Goal: Task Accomplishment & Management: Use online tool/utility

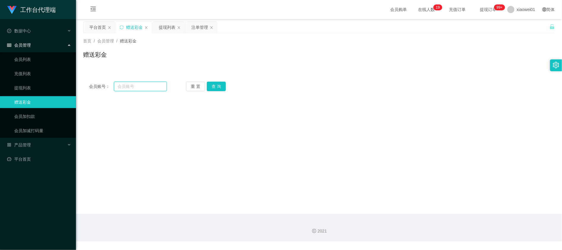
click at [148, 82] on input "text" at bounding box center [140, 87] width 53 height 10
paste input "8119"
type input "8119"
click at [221, 85] on button "查 询" at bounding box center [216, 87] width 19 height 10
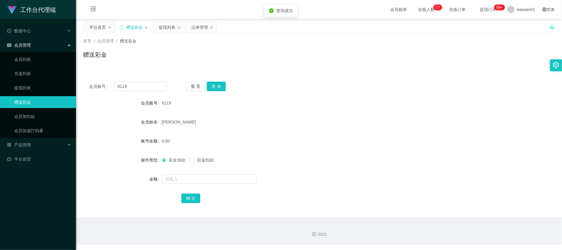
click at [200, 185] on div at bounding box center [300, 179] width 276 height 12
click at [200, 179] on input "text" at bounding box center [209, 179] width 95 height 10
type input "500"
click at [197, 198] on button "确 定" at bounding box center [190, 199] width 19 height 10
drag, startPoint x: 133, startPoint y: 89, endPoint x: 102, endPoint y: 67, distance: 38.5
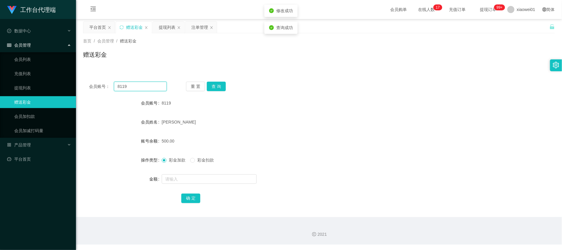
click at [0, 74] on section "工作台代理端 数据中心 会员管理 会员列表 充值列表 提现列表 赠送彩金 会员加扣款 会员加减打码量 产品管理 平台首页 保存配置 重置配置 整体风格设置 主…" at bounding box center [281, 122] width 562 height 245
click at [149, 89] on input "8119" at bounding box center [140, 87] width 53 height 10
drag, startPoint x: 151, startPoint y: 89, endPoint x: 46, endPoint y: 85, distance: 104.6
click at [46, 86] on section "工作台代理端 数据中心 会员管理 会员列表 充值列表 提现列表 赠送彩金 会员加扣款 会员加减打码量 产品管理 平台首页 保存配置 重置配置 整体风格设置 主…" at bounding box center [281, 122] width 562 height 245
paste input "KamSL"
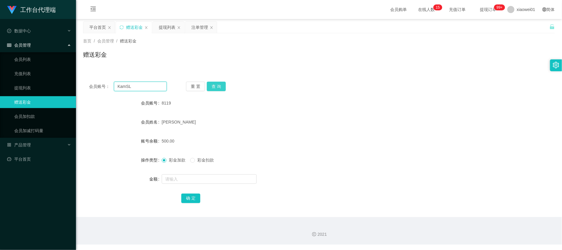
type input "KamSL"
click at [215, 86] on button "查 询" at bounding box center [216, 87] width 19 height 10
click at [193, 180] on input "text" at bounding box center [209, 179] width 95 height 10
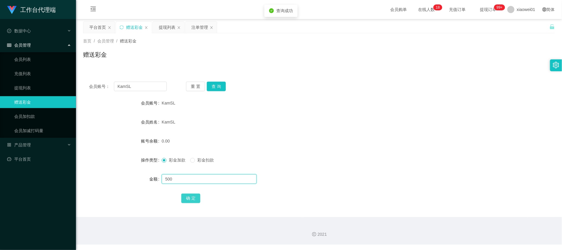
type input "500"
click at [192, 199] on button "确 定" at bounding box center [190, 199] width 19 height 10
